Goal: Check status

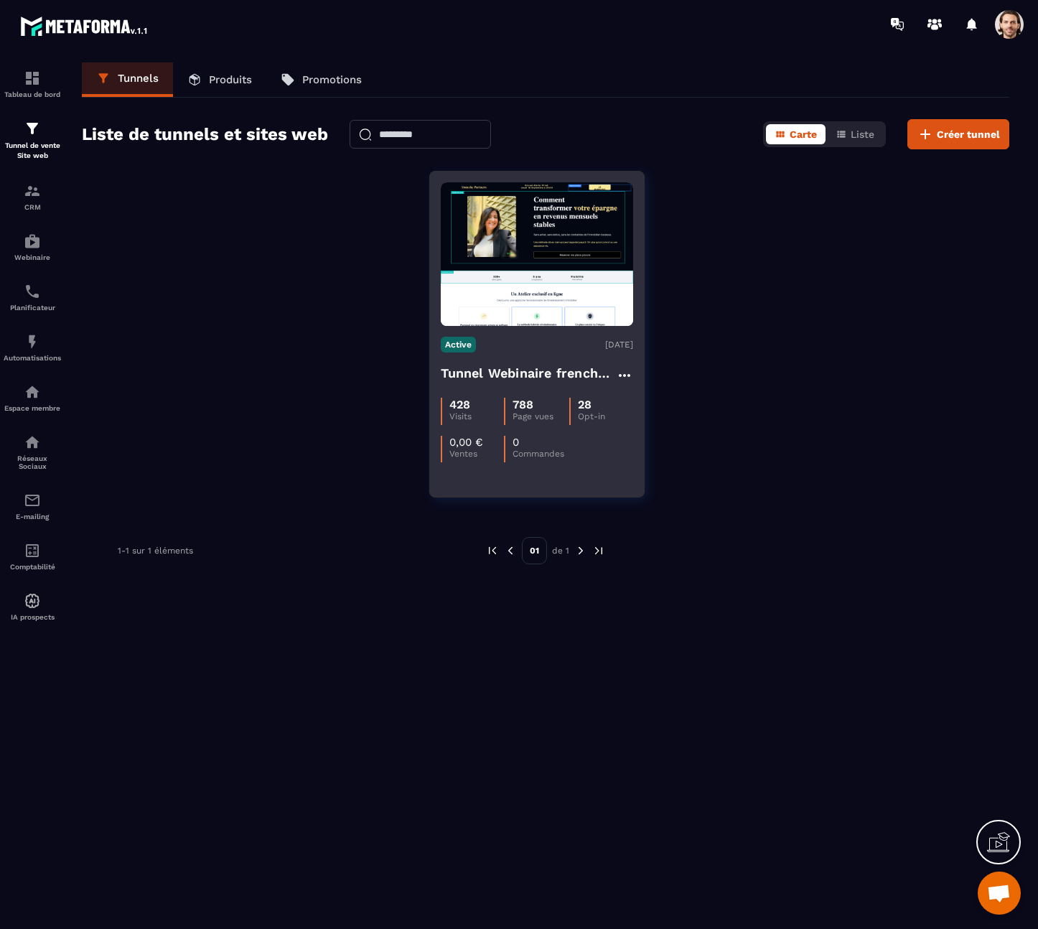
click at [567, 365] on h4 "Tunnel Webinaire frenchy partners" at bounding box center [528, 373] width 175 height 20
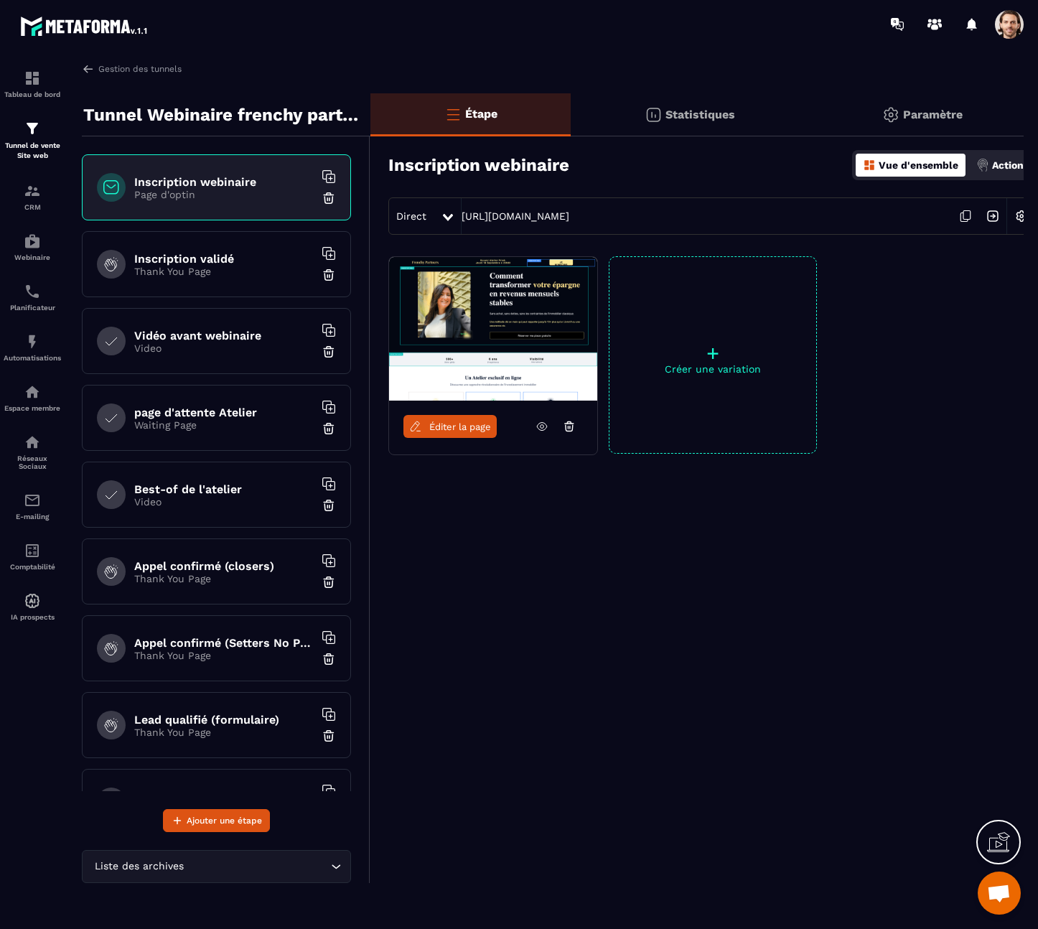
click at [643, 103] on div "Statistiques" at bounding box center [690, 114] width 238 height 43
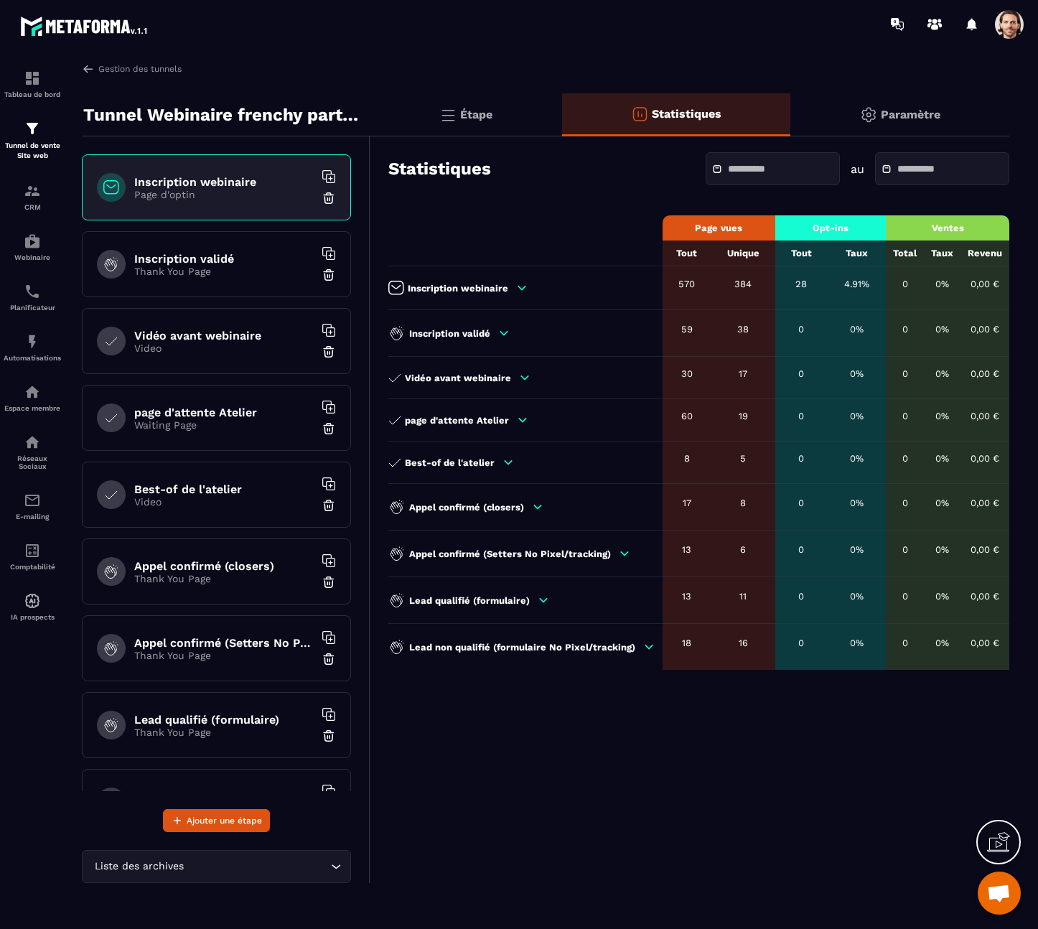
click at [500, 274] on td "Inscription webinaire" at bounding box center [525, 288] width 274 height 44
click at [520, 286] on icon at bounding box center [521, 287] width 13 height 13
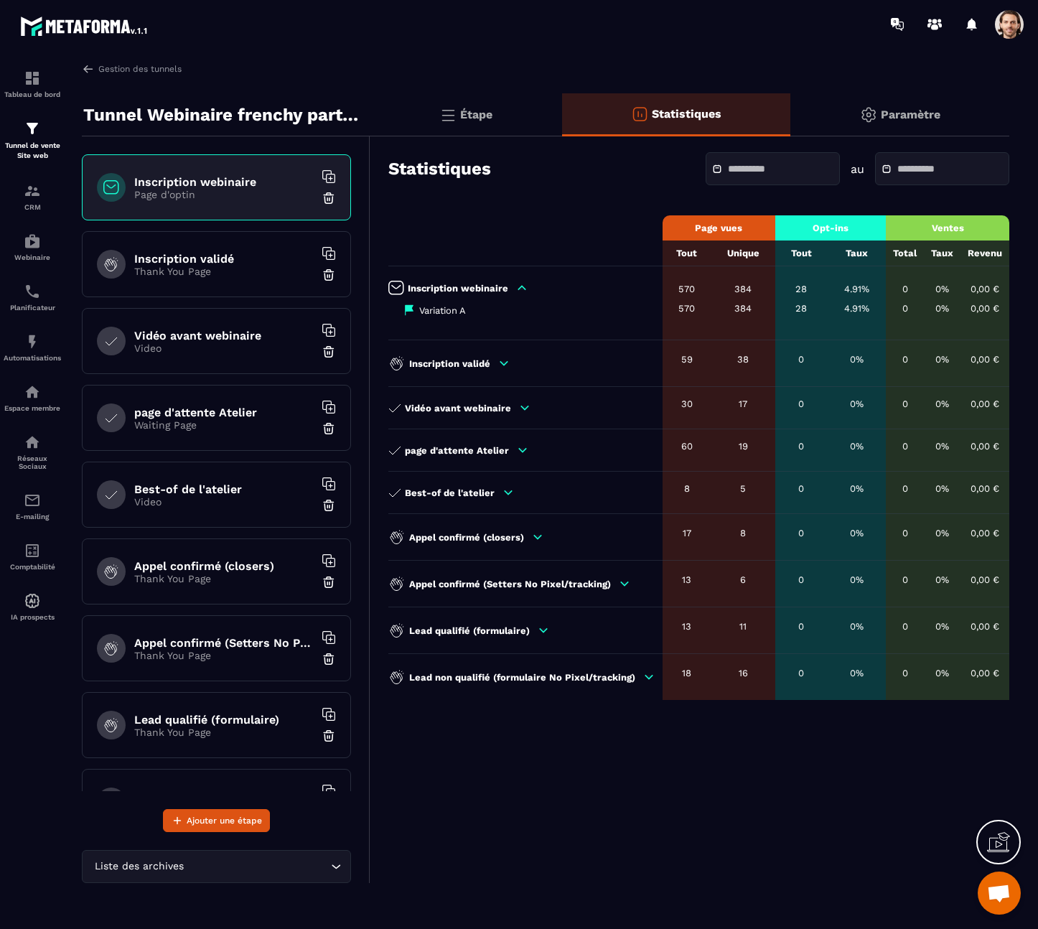
click at [520, 286] on icon at bounding box center [521, 287] width 13 height 13
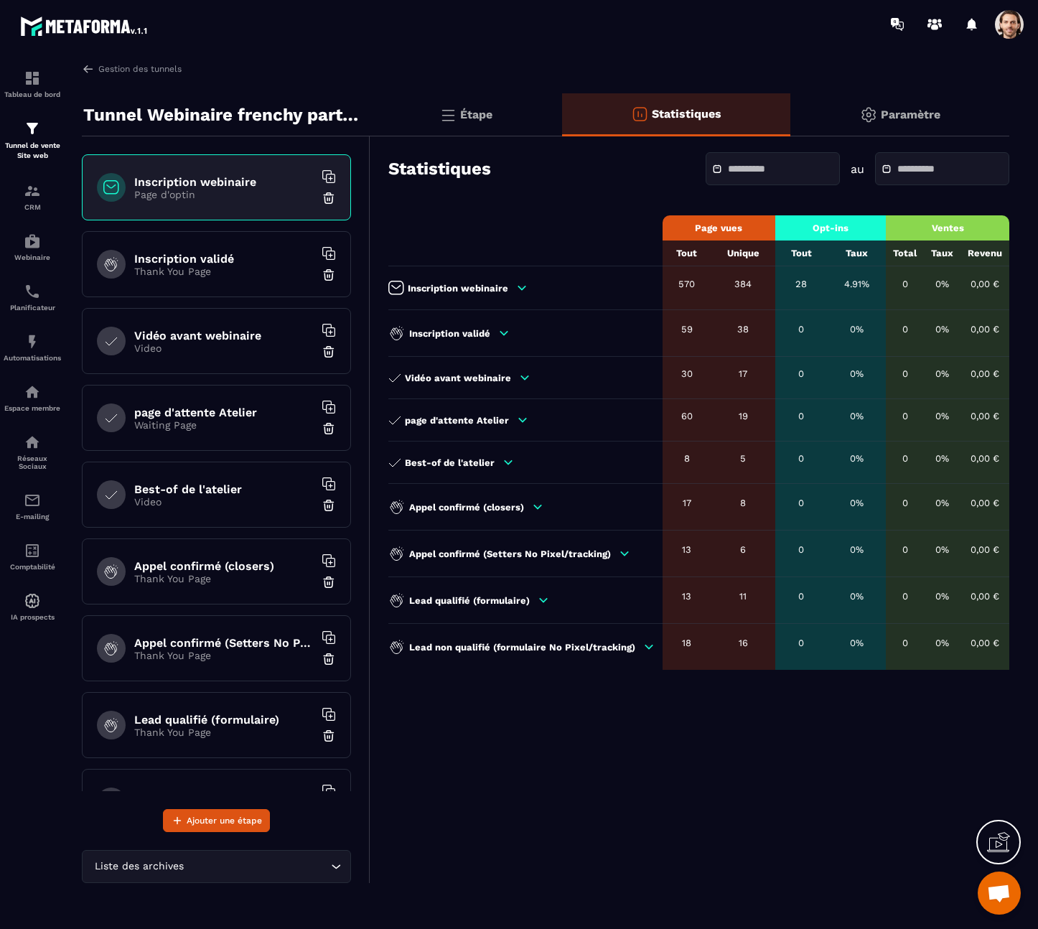
click at [734, 160] on div at bounding box center [772, 168] width 134 height 33
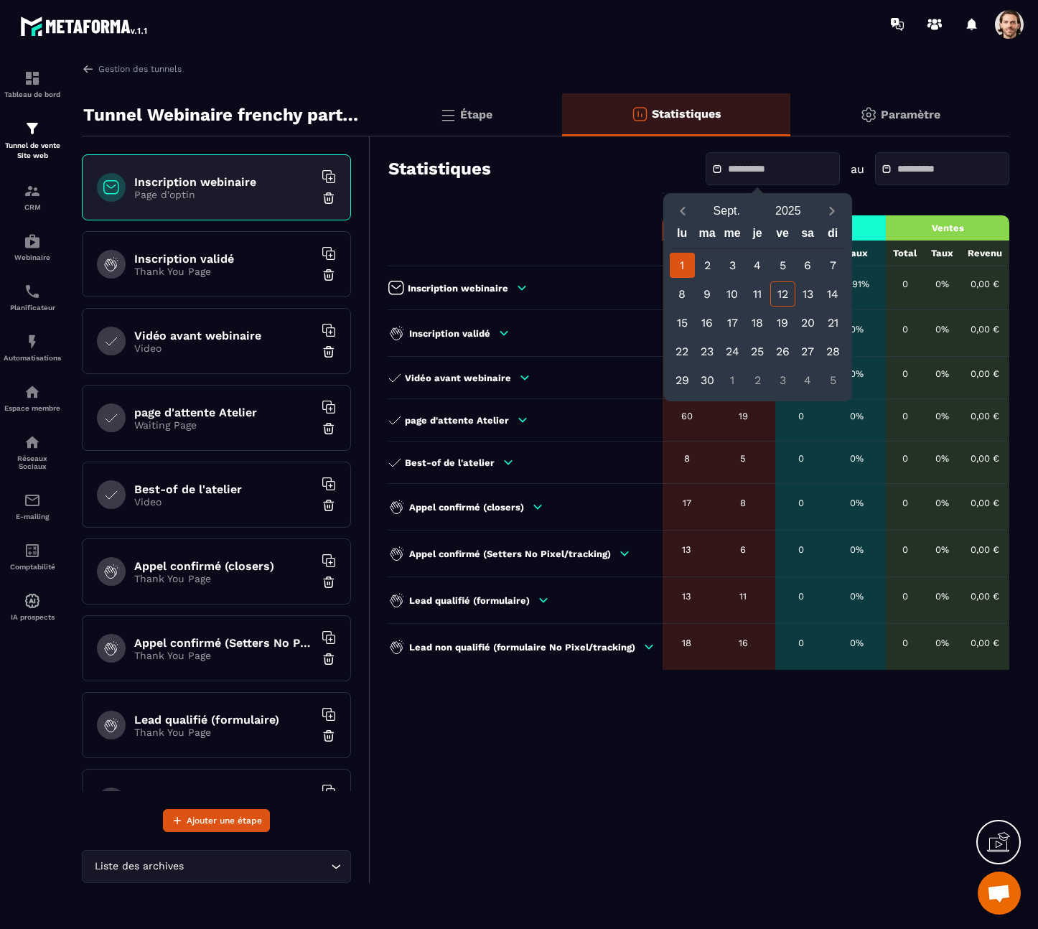
click at [688, 269] on div "1" at bounding box center [682, 265] width 25 height 25
type input "**********"
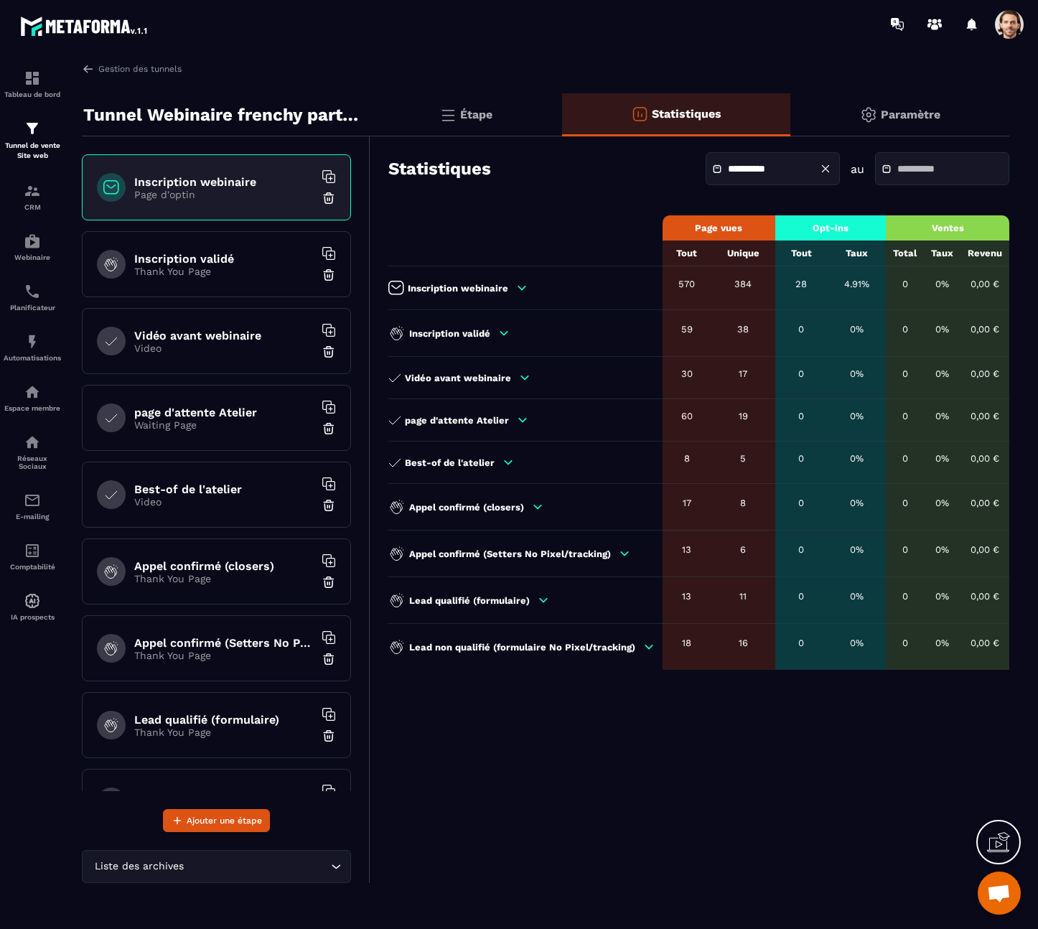
click at [936, 168] on input "text" at bounding box center [947, 169] width 100 height 11
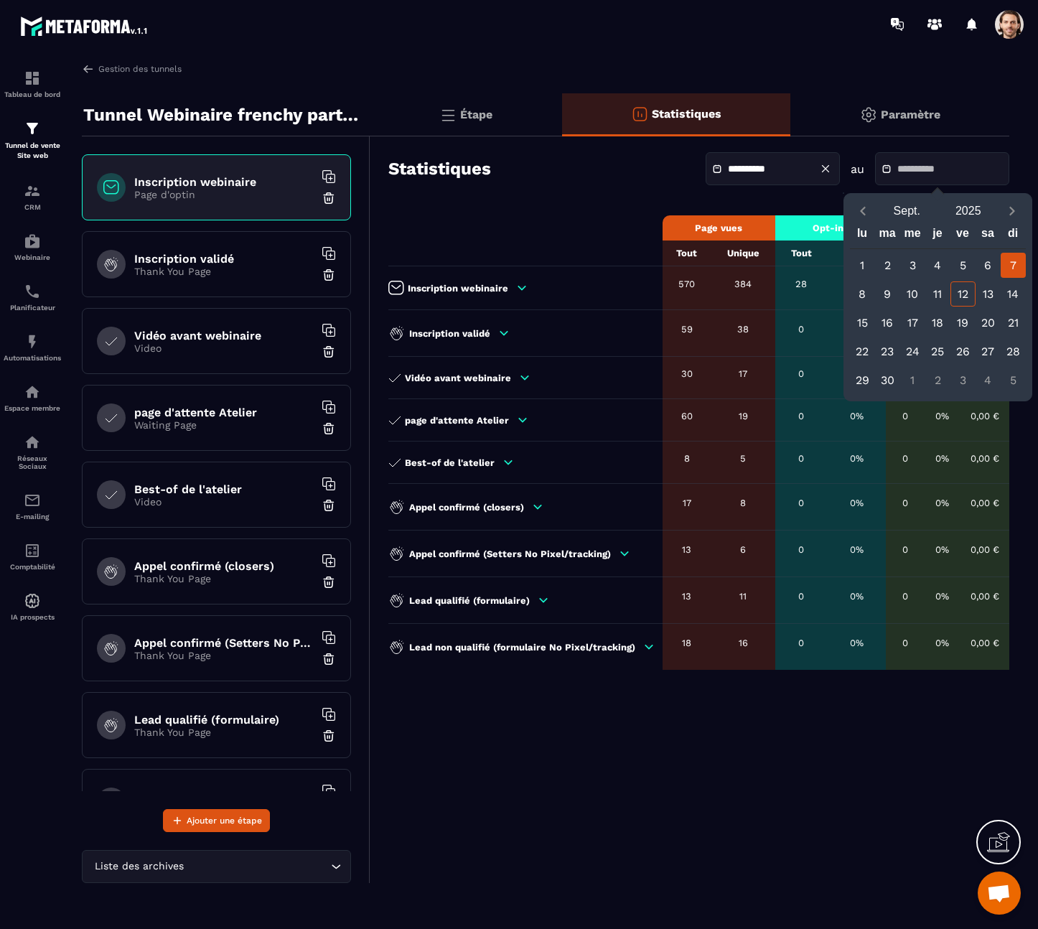
click at [1012, 261] on div "7" at bounding box center [1012, 265] width 25 height 25
type input "**********"
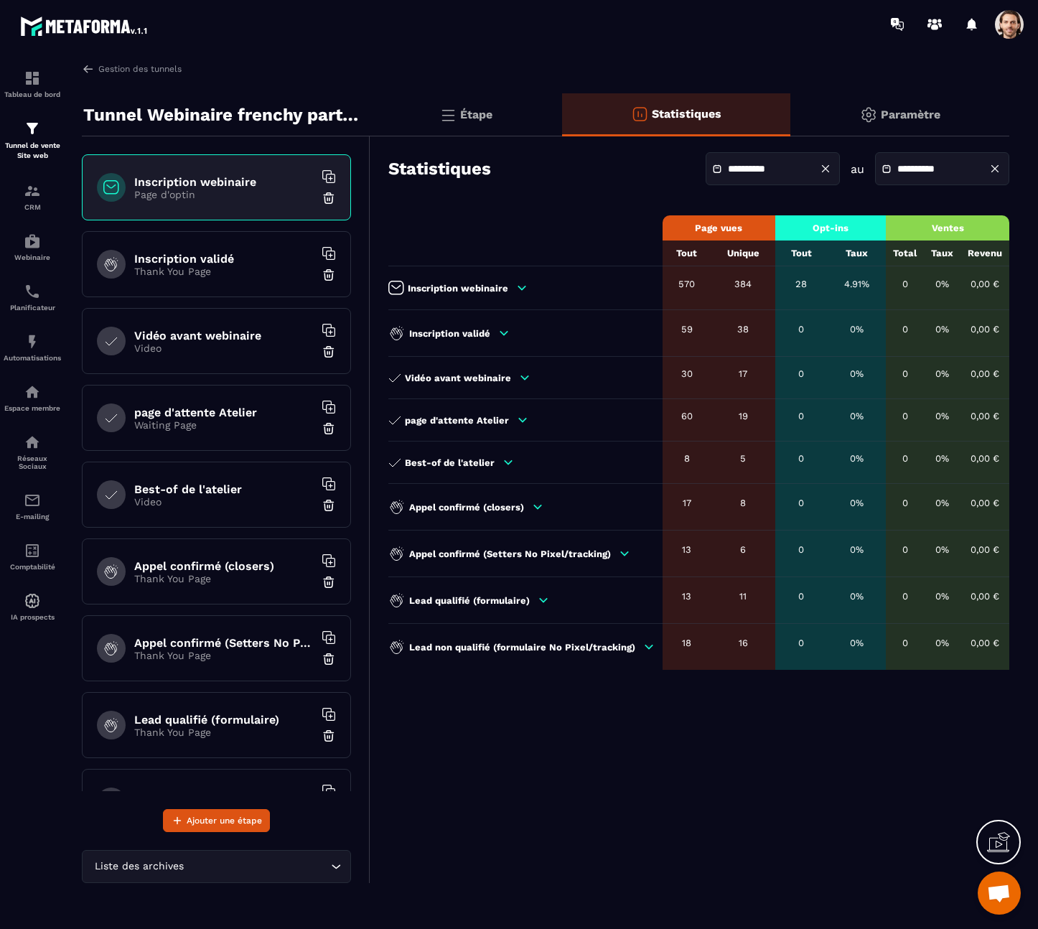
click at [507, 104] on div "Étape" at bounding box center [466, 114] width 192 height 43
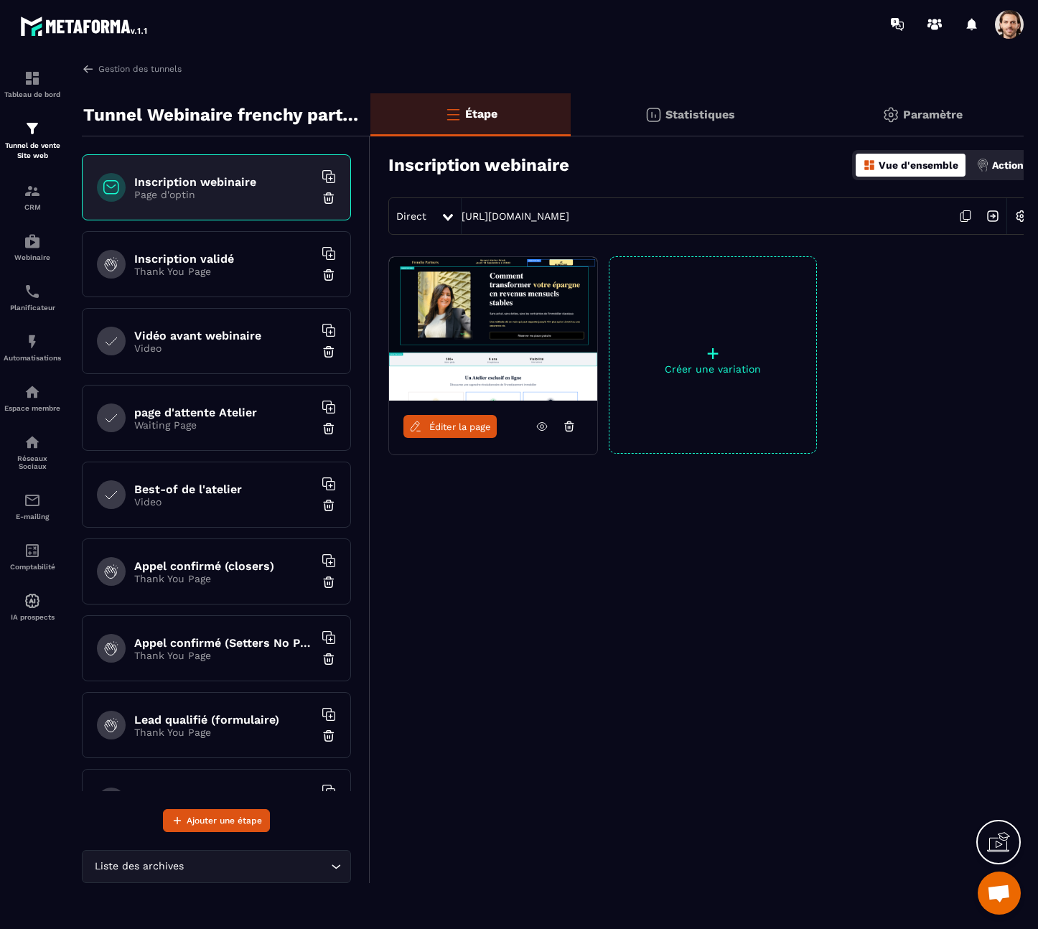
click at [998, 211] on img at bounding box center [992, 215] width 27 height 27
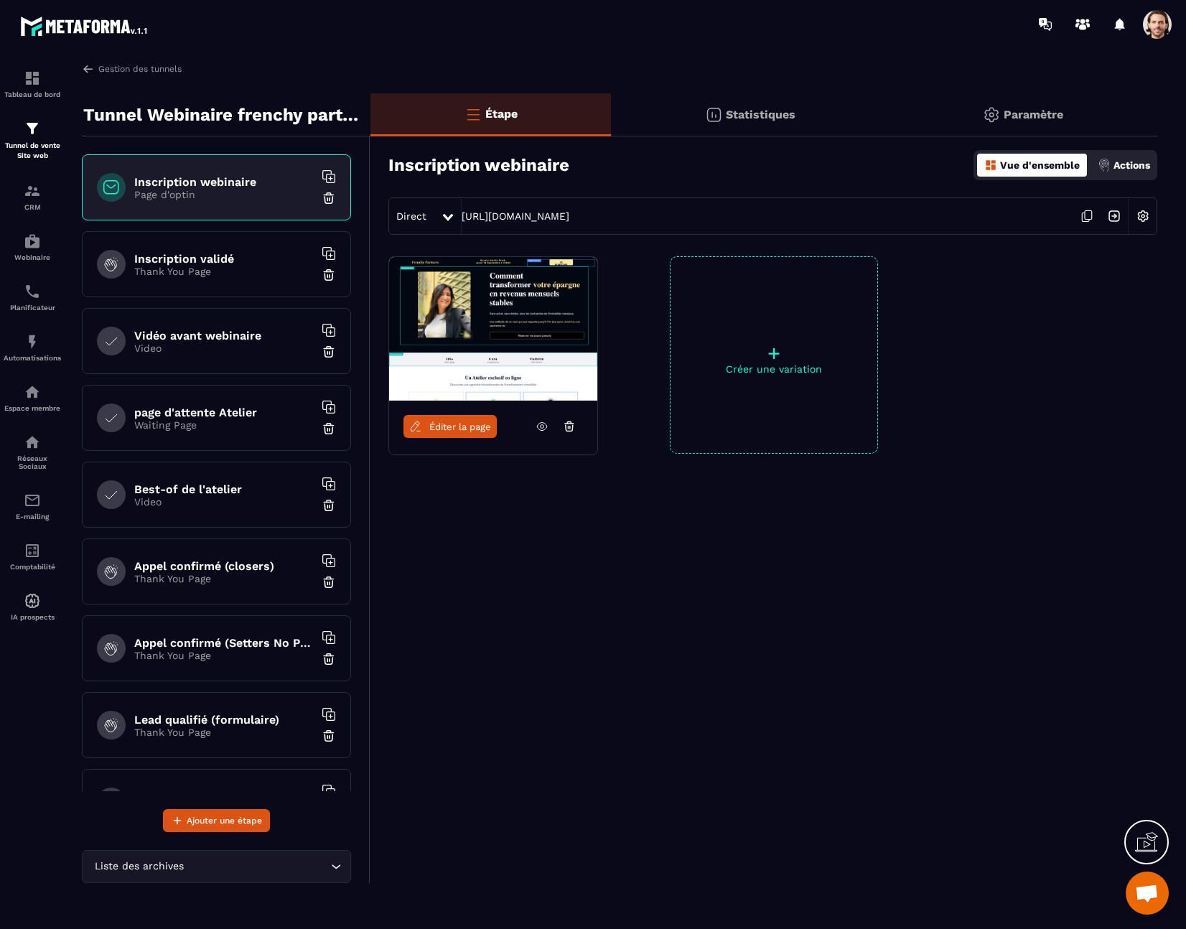
click at [800, 122] on div "Statistiques" at bounding box center [750, 114] width 278 height 43
